Goal: Information Seeking & Learning: Learn about a topic

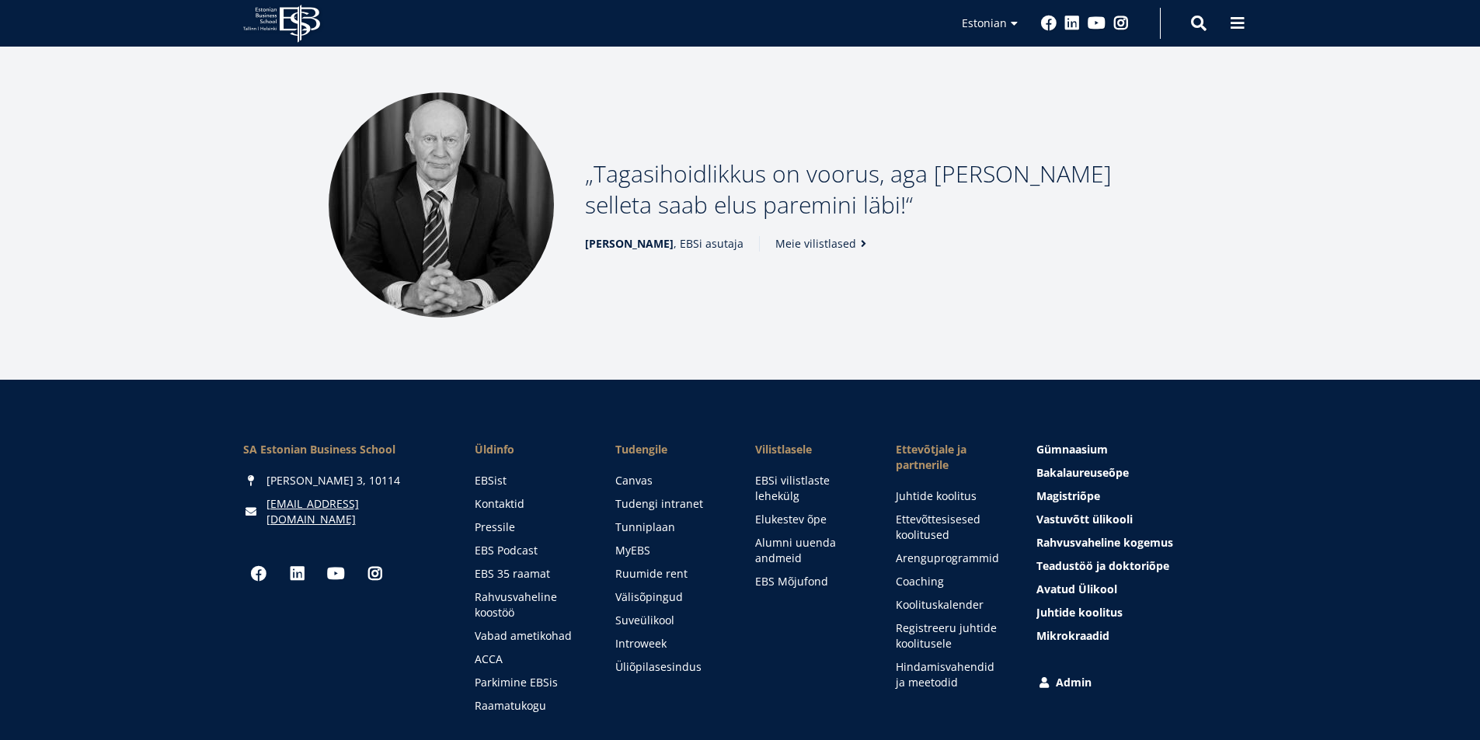
scroll to position [2111, 0]
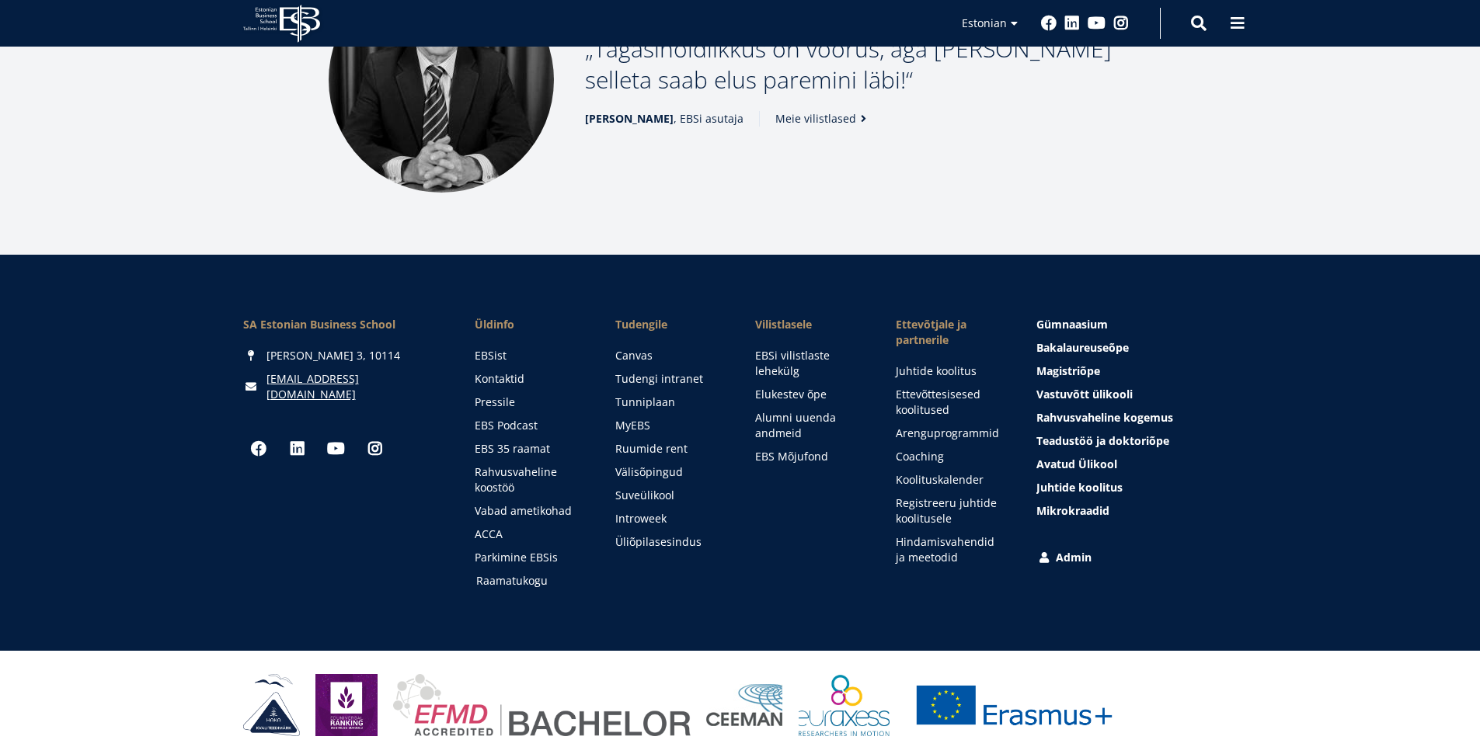
click at [478, 573] on li "Raamatukogu" at bounding box center [530, 581] width 110 height 16
click at [481, 573] on link "Raamatukogu" at bounding box center [531, 581] width 110 height 16
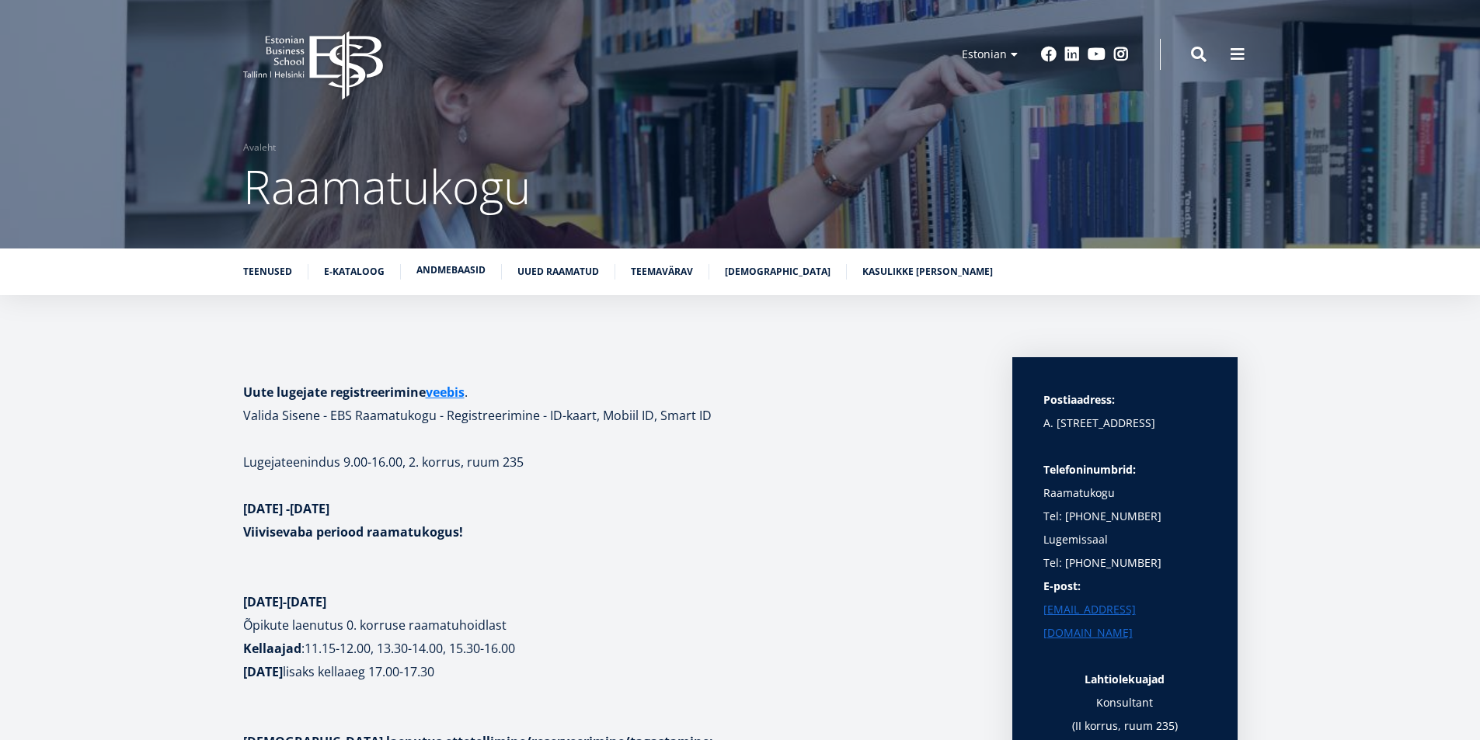
click at [451, 276] on link "Andmebaasid" at bounding box center [450, 271] width 69 height 16
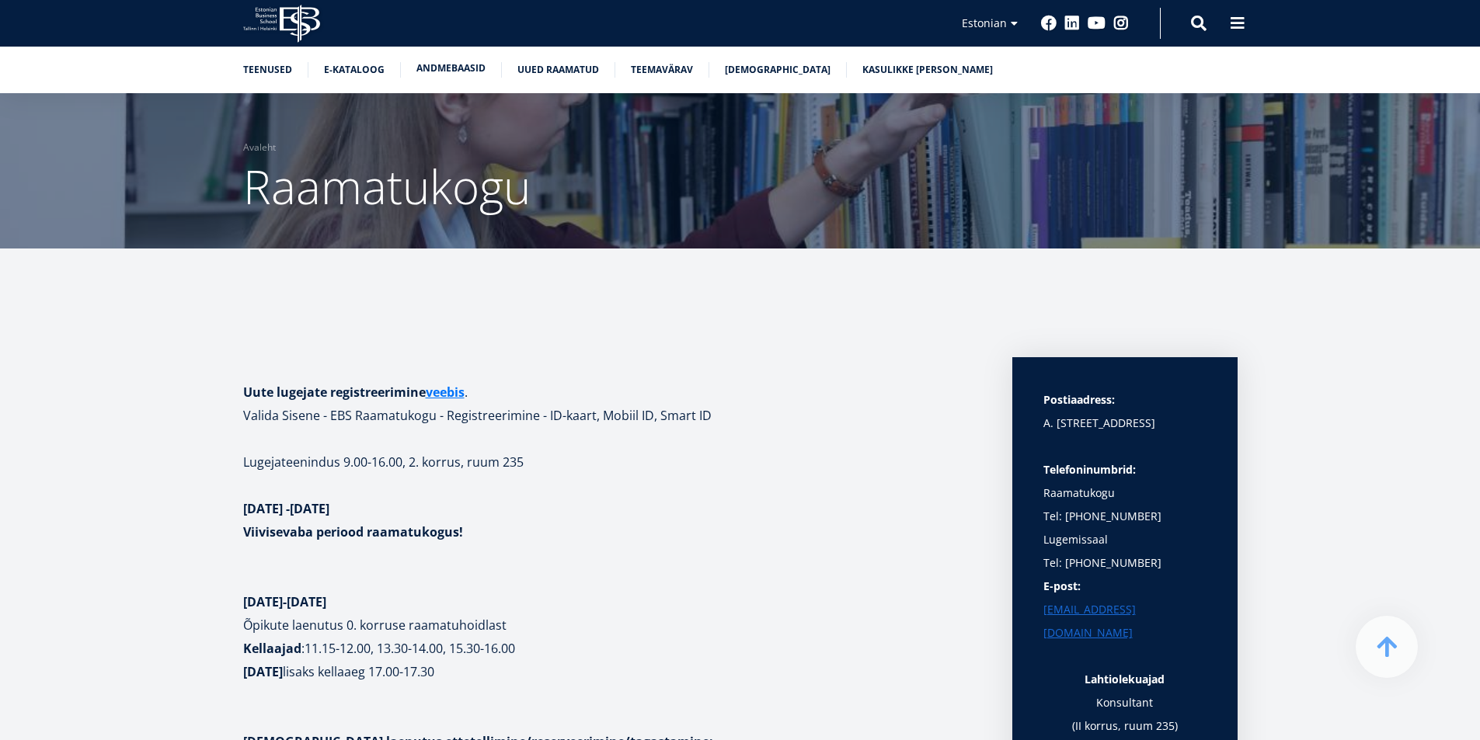
scroll to position [3069, 0]
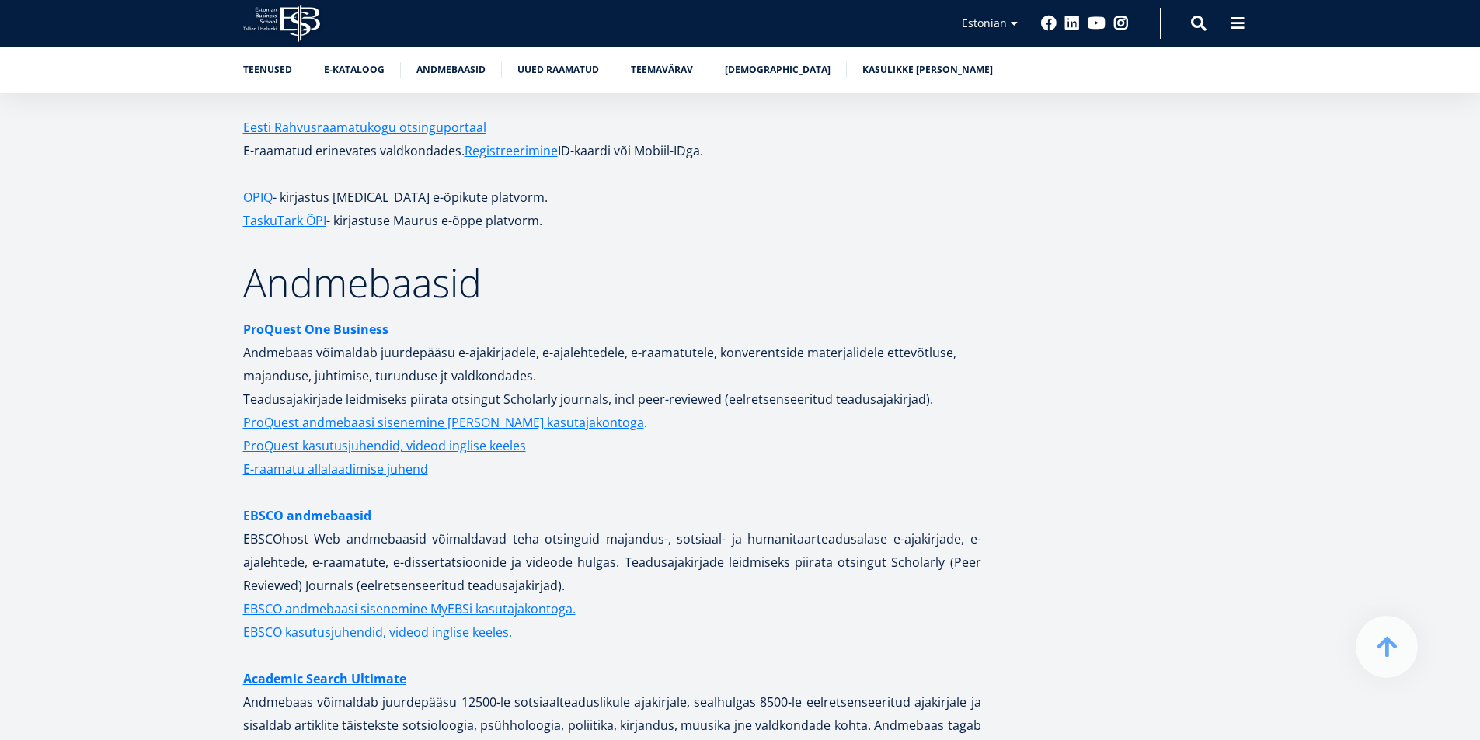
click at [324, 504] on link "EBSCO andmebaasid" at bounding box center [307, 515] width 128 height 23
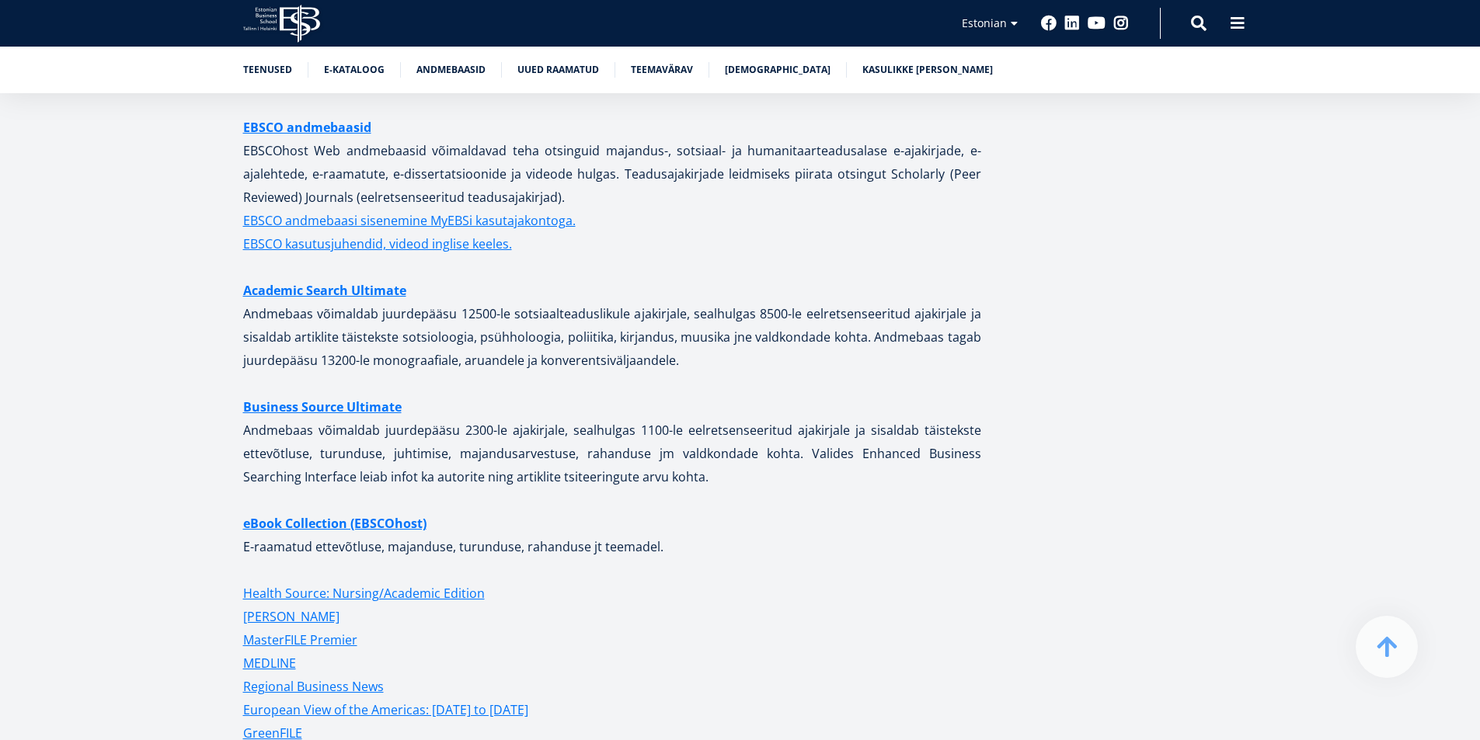
drag, startPoint x: 39, startPoint y: 162, endPoint x: 86, endPoint y: 6, distance: 163.2
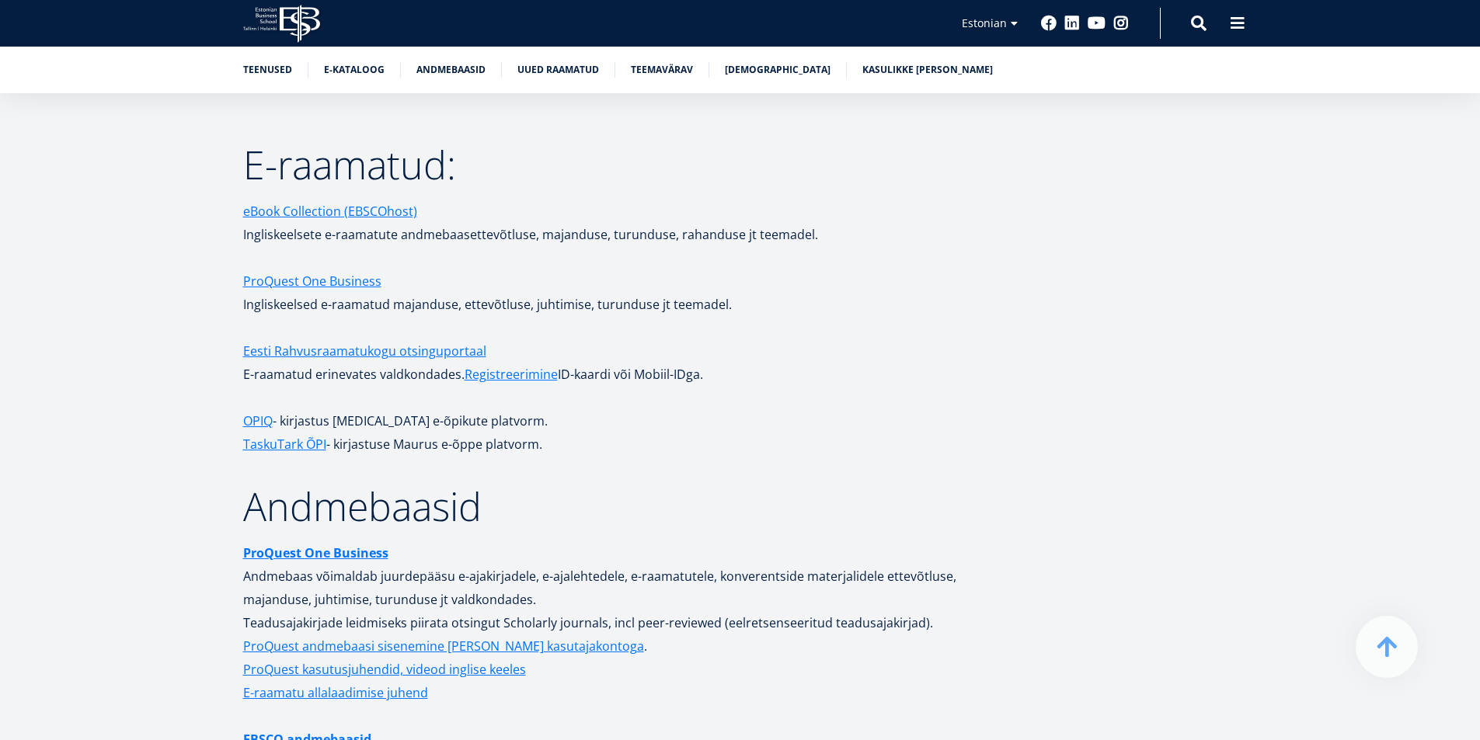
scroll to position [2836, 0]
